Goal: Check status: Check status

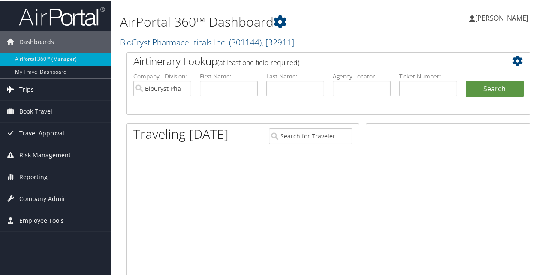
click at [30, 87] on span "Trips" at bounding box center [26, 88] width 15 height 21
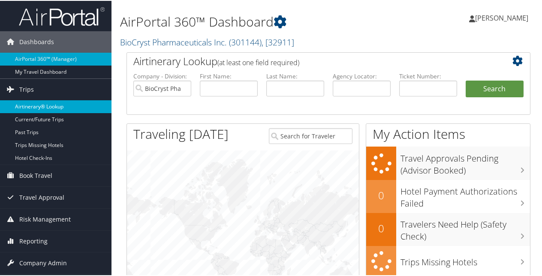
click at [38, 103] on link "Airtinerary® Lookup" at bounding box center [56, 106] width 112 height 13
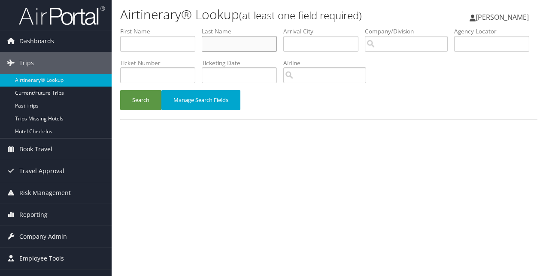
click at [252, 39] on input "text" at bounding box center [239, 44] width 75 height 16
paste input "Weitkamp"
click at [137, 102] on button "Search" at bounding box center [140, 100] width 41 height 20
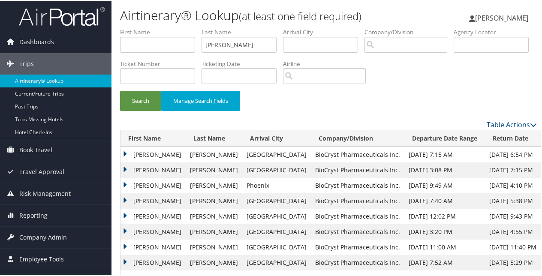
click at [126, 183] on td "BRADLEY CURTIS" at bounding box center [153, 184] width 65 height 15
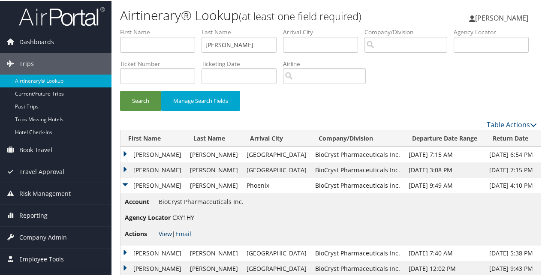
click at [167, 232] on link "View" at bounding box center [165, 233] width 13 height 8
drag, startPoint x: 234, startPoint y: 45, endPoint x: 205, endPoint y: 71, distance: 38.6
click at [205, 27] on ul "First Name Last Name Weitkamp Departure City Arrival City Company/Division Airp…" at bounding box center [328, 27] width 417 height 0
drag, startPoint x: 206, startPoint y: 71, endPoint x: 245, endPoint y: 47, distance: 46.2
click at [245, 47] on input "Weitkamp" at bounding box center [239, 44] width 75 height 16
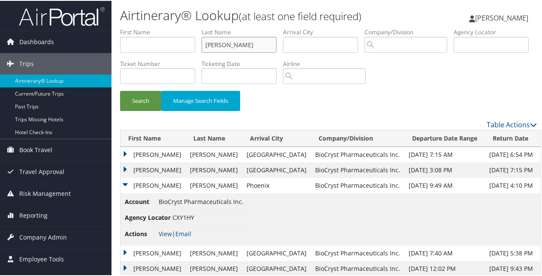
drag, startPoint x: 202, startPoint y: 39, endPoint x: 193, endPoint y: 39, distance: 8.2
click at [193, 27] on ul "First Name Last Name Weitkamp Departure City Arrival City Company/Division Airp…" at bounding box center [328, 27] width 417 height 0
paste input "ileman"
click at [148, 98] on button "Search" at bounding box center [140, 100] width 41 height 20
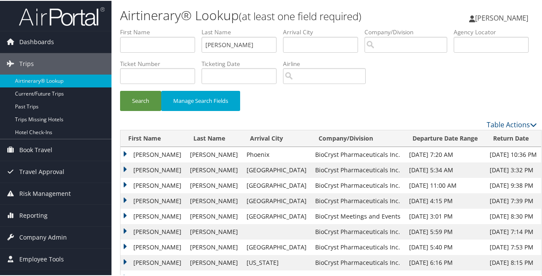
click at [122, 151] on td "MARTIN DUNCAN" at bounding box center [153, 153] width 65 height 15
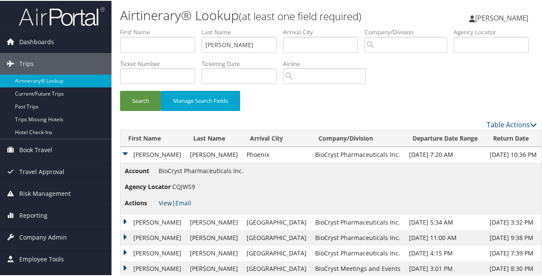
click at [161, 199] on link "View" at bounding box center [165, 202] width 13 height 8
drag, startPoint x: 246, startPoint y: 45, endPoint x: 180, endPoint y: 52, distance: 66.0
click at [180, 27] on ul "First Name Last Name Wileman Departure City Arrival City Company/Division Airpo…" at bounding box center [328, 27] width 417 height 0
click at [120, 90] on button "Search" at bounding box center [140, 100] width 41 height 20
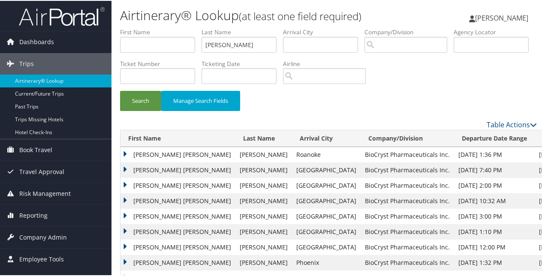
click at [126, 260] on td "JULIA ELIZABETH" at bounding box center [178, 261] width 115 height 15
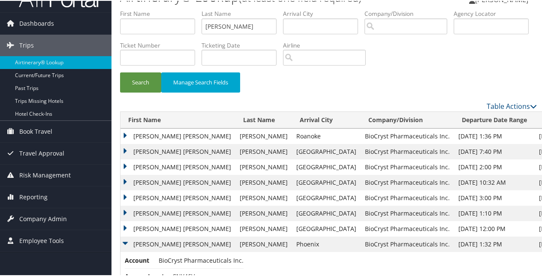
scroll to position [43, 0]
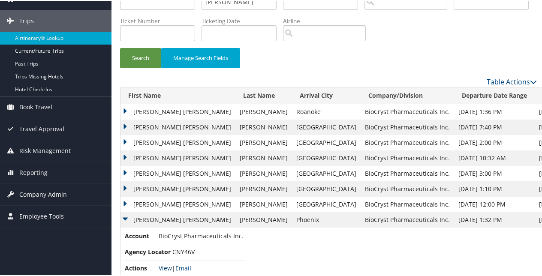
click at [159, 268] on link "View" at bounding box center [165, 267] width 13 height 8
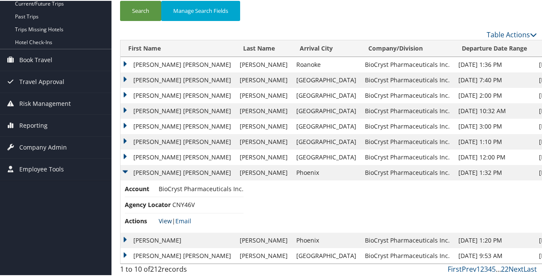
scroll to position [91, 0]
click at [125, 237] on td "JOHN PHILLIP" at bounding box center [178, 238] width 115 height 15
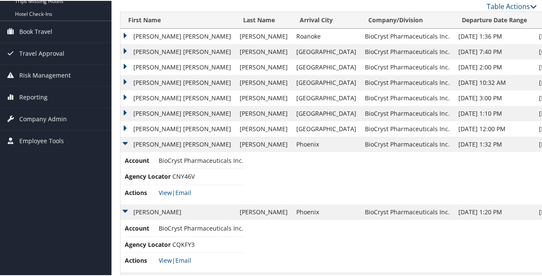
scroll to position [143, 0]
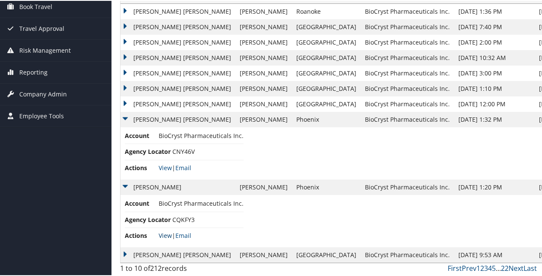
click at [166, 234] on link "View" at bounding box center [165, 235] width 13 height 8
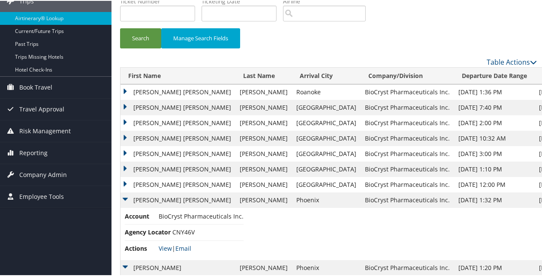
scroll to position [0, 0]
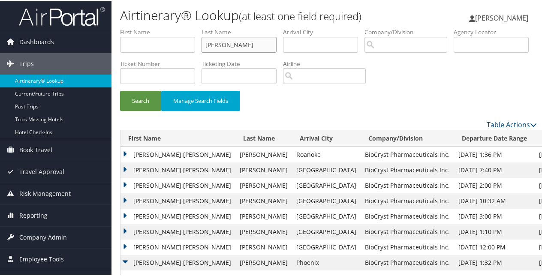
drag, startPoint x: 243, startPoint y: 39, endPoint x: 185, endPoint y: 47, distance: 58.8
click at [185, 27] on ul "First Name Last Name Williams Departure City Arrival City Company/Division Airp…" at bounding box center [328, 27] width 417 height 0
click at [120, 90] on button "Search" at bounding box center [140, 100] width 41 height 20
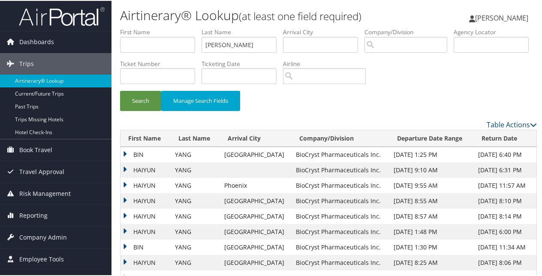
click at [125, 181] on td "HAIYUN" at bounding box center [146, 184] width 50 height 15
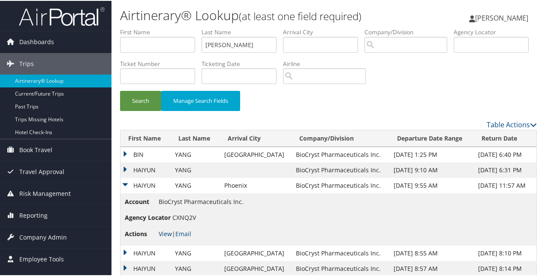
click at [167, 232] on link "View" at bounding box center [165, 233] width 13 height 8
drag, startPoint x: 231, startPoint y: 40, endPoint x: 183, endPoint y: 43, distance: 48.1
click at [183, 27] on ul "First Name Last Name Yang Departure City Arrival City Company/Division Airport/…" at bounding box center [328, 27] width 417 height 0
click at [120, 90] on button "Search" at bounding box center [140, 100] width 41 height 20
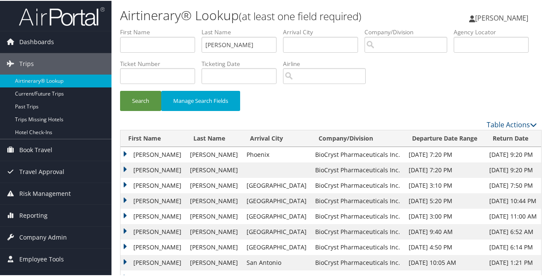
click at [124, 154] on td "DANIELLE ASHLEY" at bounding box center [153, 153] width 65 height 15
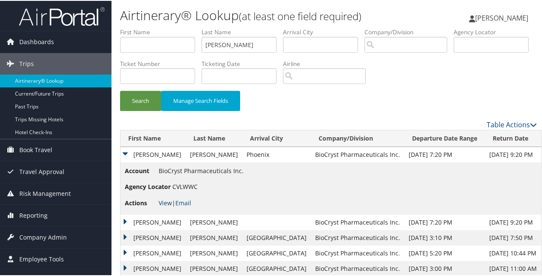
click at [166, 199] on link "View" at bounding box center [165, 202] width 13 height 8
drag, startPoint x: 245, startPoint y: 44, endPoint x: 217, endPoint y: 45, distance: 28.3
click at [217, 45] on input "Woodward" at bounding box center [239, 44] width 75 height 16
drag, startPoint x: 204, startPoint y: 42, endPoint x: 199, endPoint y: 42, distance: 4.7
click at [200, 27] on ul "First Name Last Name Woodward Departure City Arrival City Company/Division Airp…" at bounding box center [328, 27] width 417 height 0
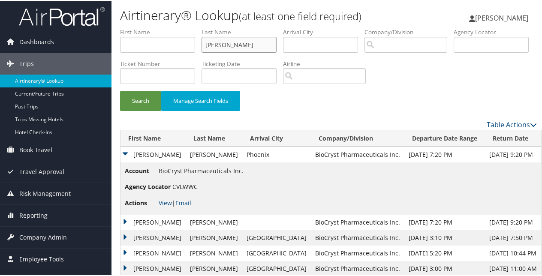
drag, startPoint x: 238, startPoint y: 43, endPoint x: 199, endPoint y: 45, distance: 39.1
click at [204, 48] on input "Woodward" at bounding box center [239, 44] width 75 height 16
paste input "Ziegenfuss"
type input "Ziegenfuss"
click at [150, 99] on button "Search" at bounding box center [140, 100] width 41 height 20
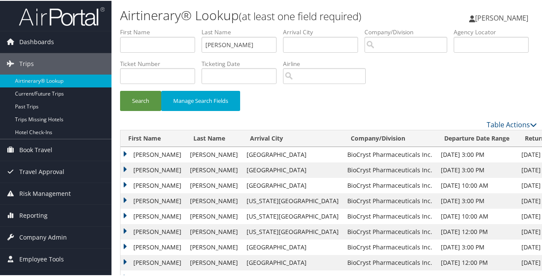
click at [124, 166] on td "REBEKAH LYNN" at bounding box center [153, 169] width 65 height 15
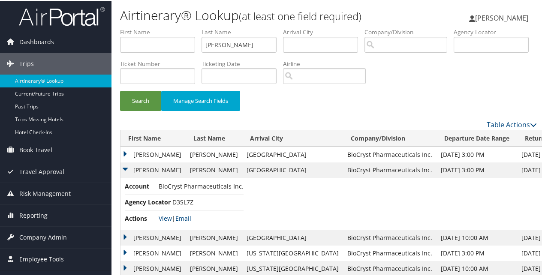
click at [165, 211] on li "Actions View | Email" at bounding box center [184, 217] width 119 height 15
click at [165, 219] on link "View" at bounding box center [165, 218] width 13 height 8
click at [123, 233] on td "REBEKAH LYNN" at bounding box center [153, 236] width 65 height 15
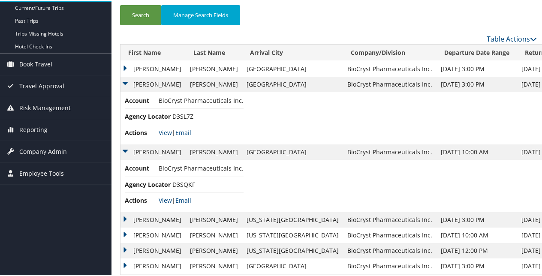
scroll to position [129, 0]
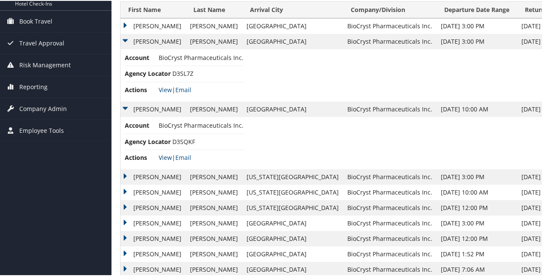
click at [167, 155] on link "View" at bounding box center [165, 157] width 13 height 8
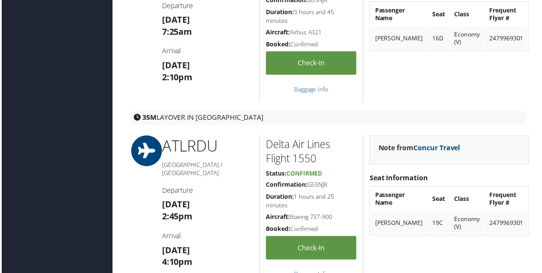
scroll to position [901, 0]
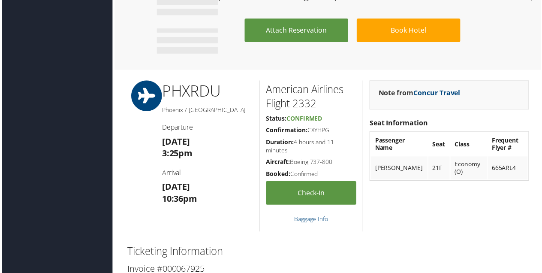
scroll to position [515, 0]
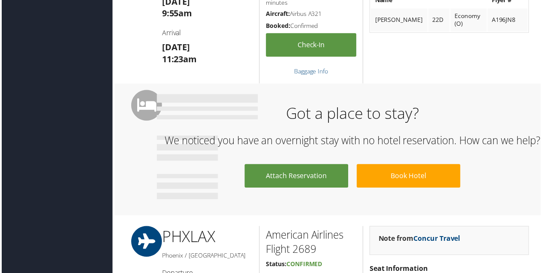
scroll to position [386, 0]
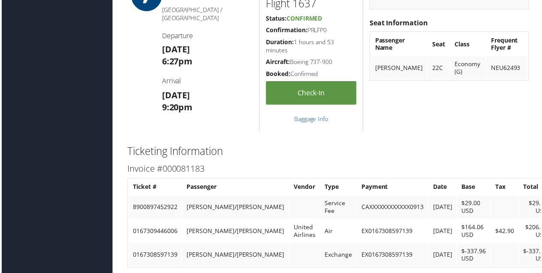
scroll to position [600, 0]
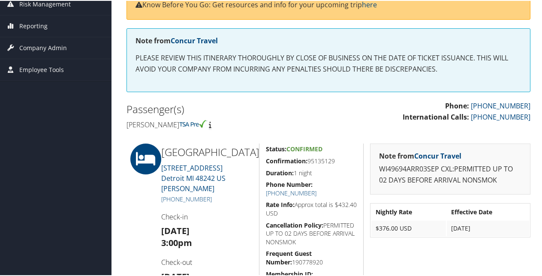
scroll to position [25, 0]
